Goal: Go to known website: Access a specific website the user already knows

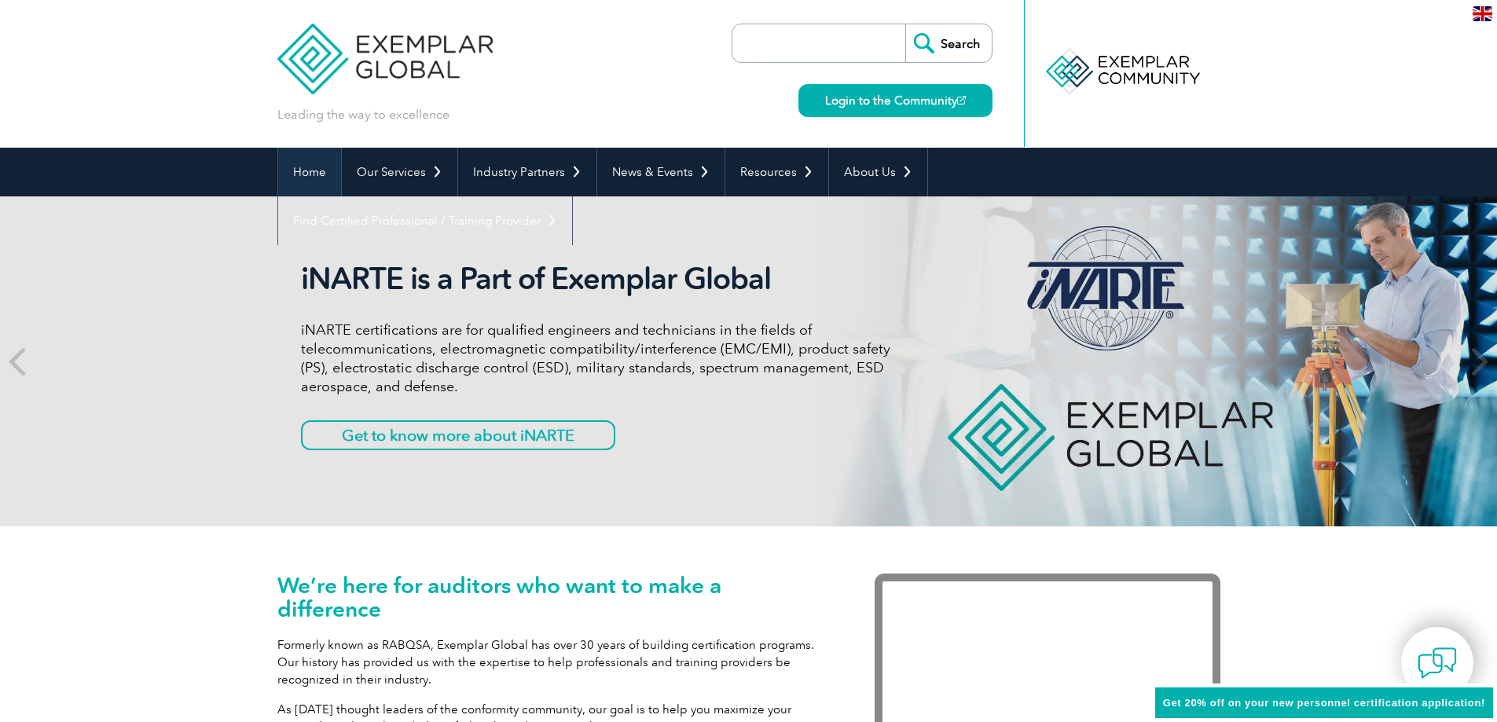
click at [321, 167] on link "Home" at bounding box center [309, 172] width 63 height 49
click at [866, 94] on link "Login to the Community" at bounding box center [896, 100] width 194 height 33
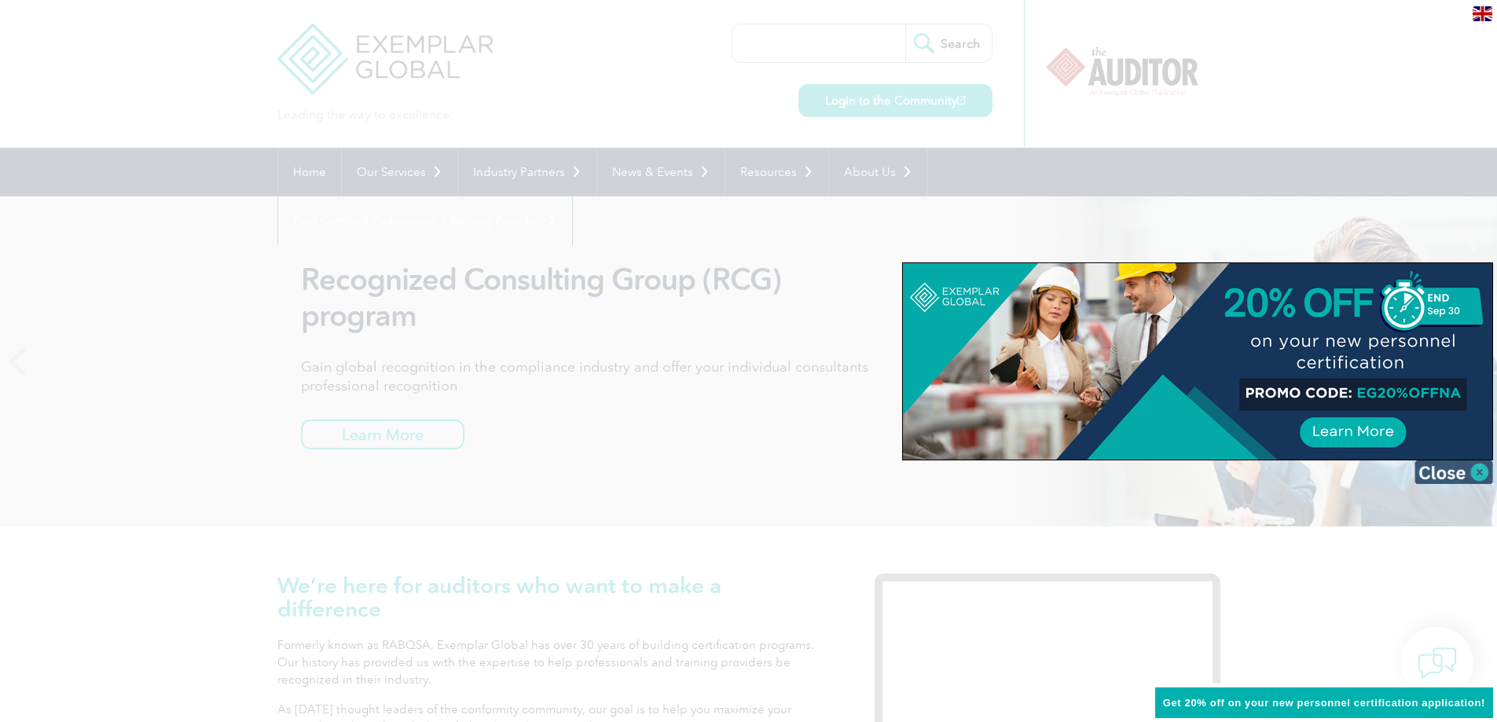
click at [1480, 469] on img at bounding box center [1454, 473] width 79 height 24
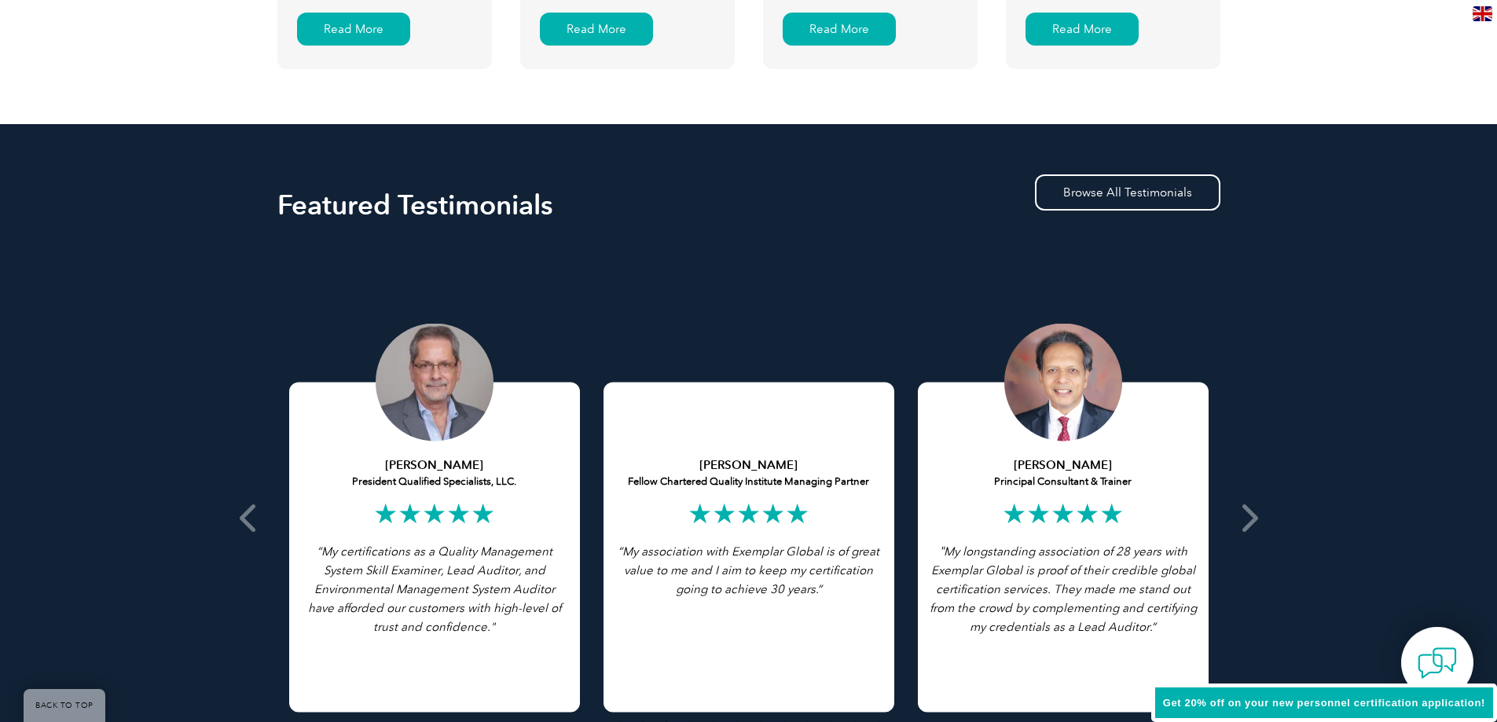
scroll to position [2908, 0]
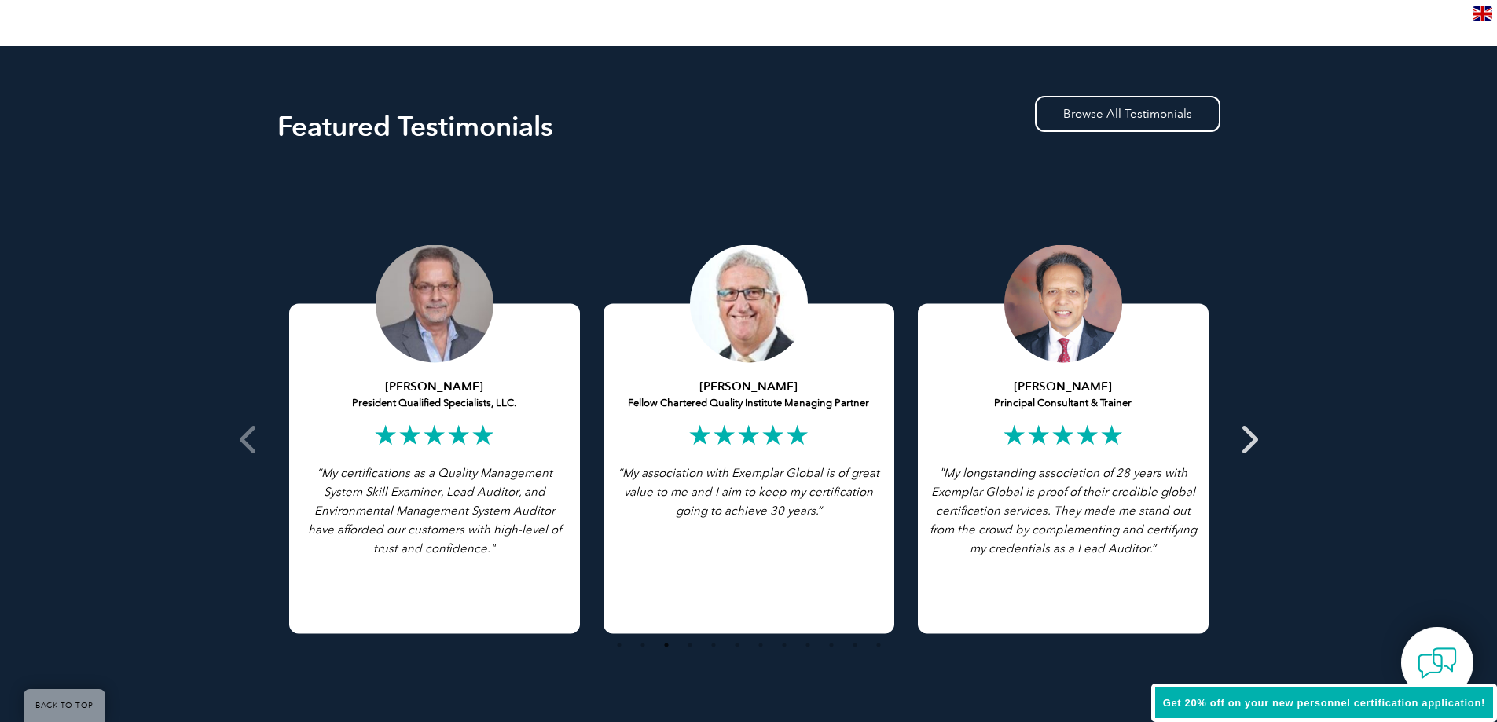
click at [1254, 439] on icon at bounding box center [1249, 439] width 20 height 0
click at [241, 439] on icon at bounding box center [250, 439] width 20 height 0
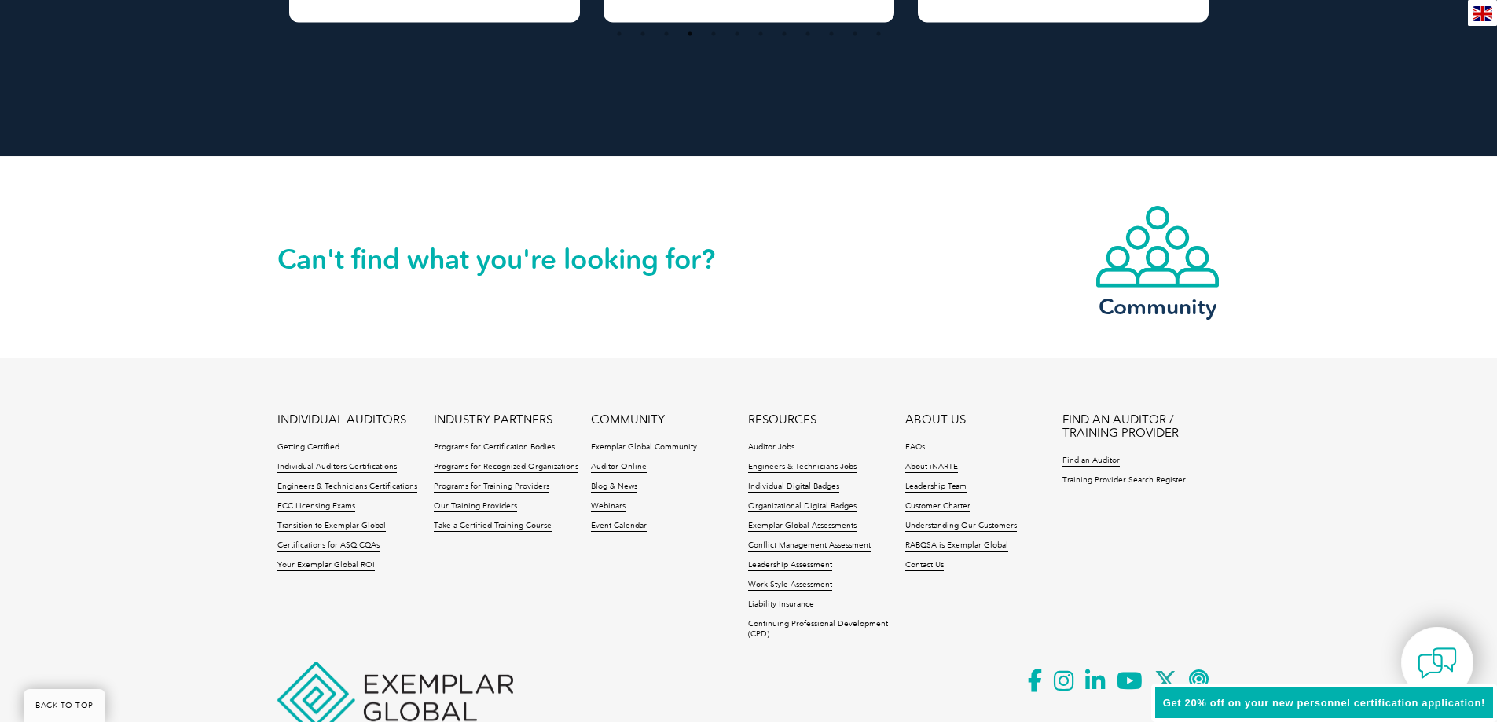
scroll to position [3427, 0]
